Goal: Information Seeking & Learning: Learn about a topic

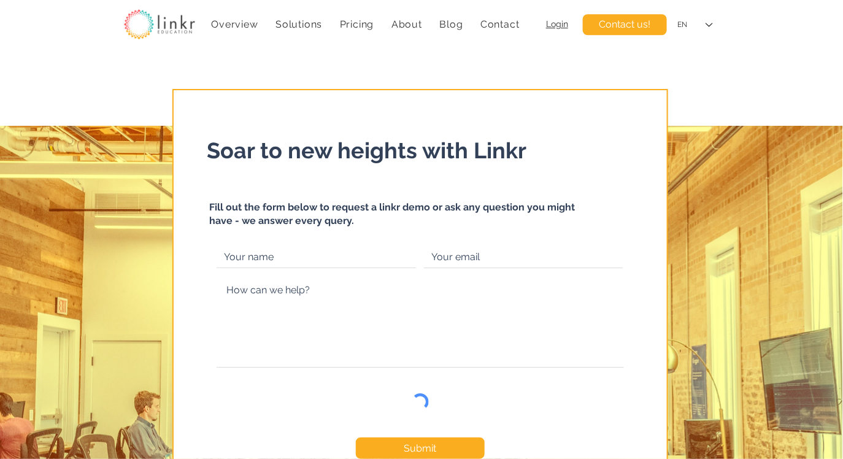
scroll to position [4409, 0]
